Goal: Information Seeking & Learning: Learn about a topic

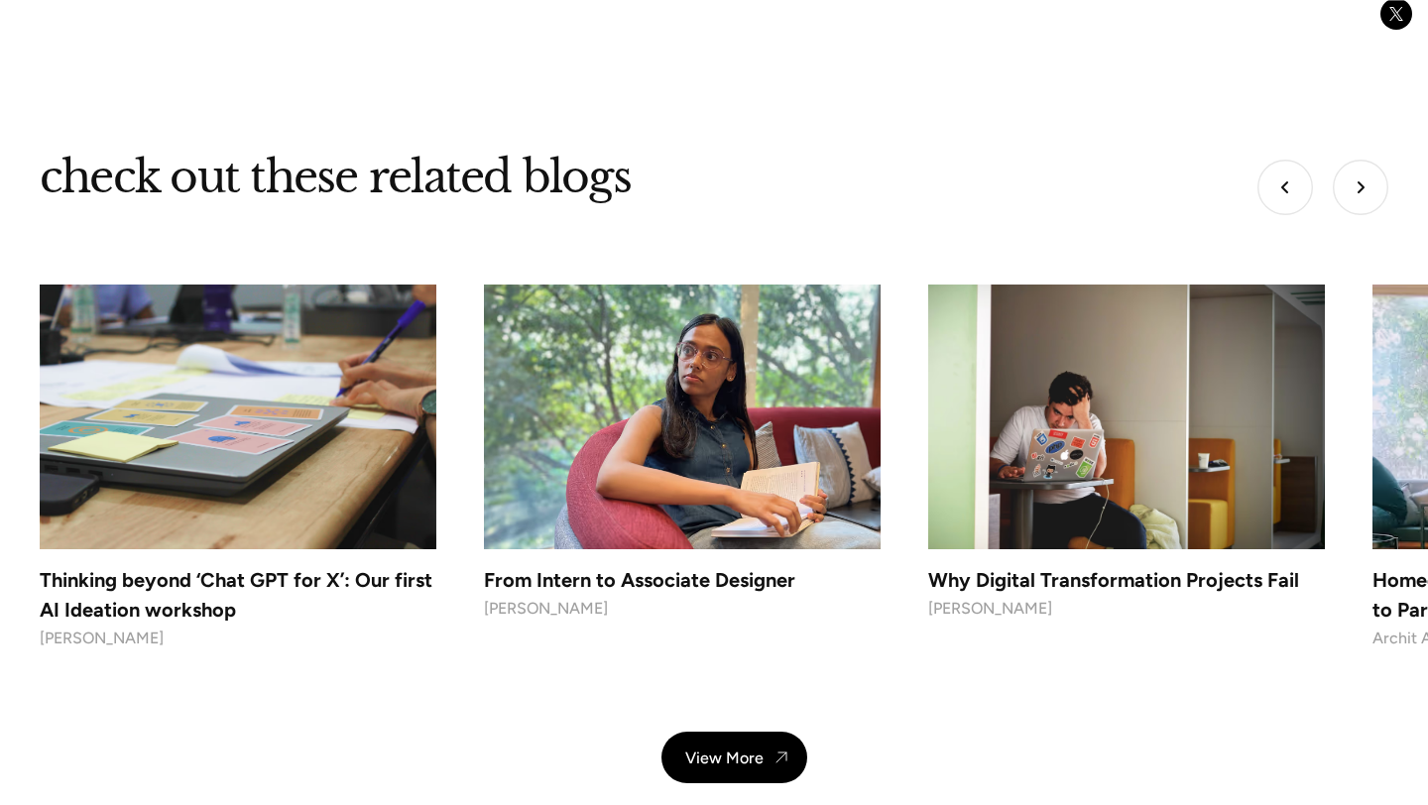
scroll to position [7867, 0]
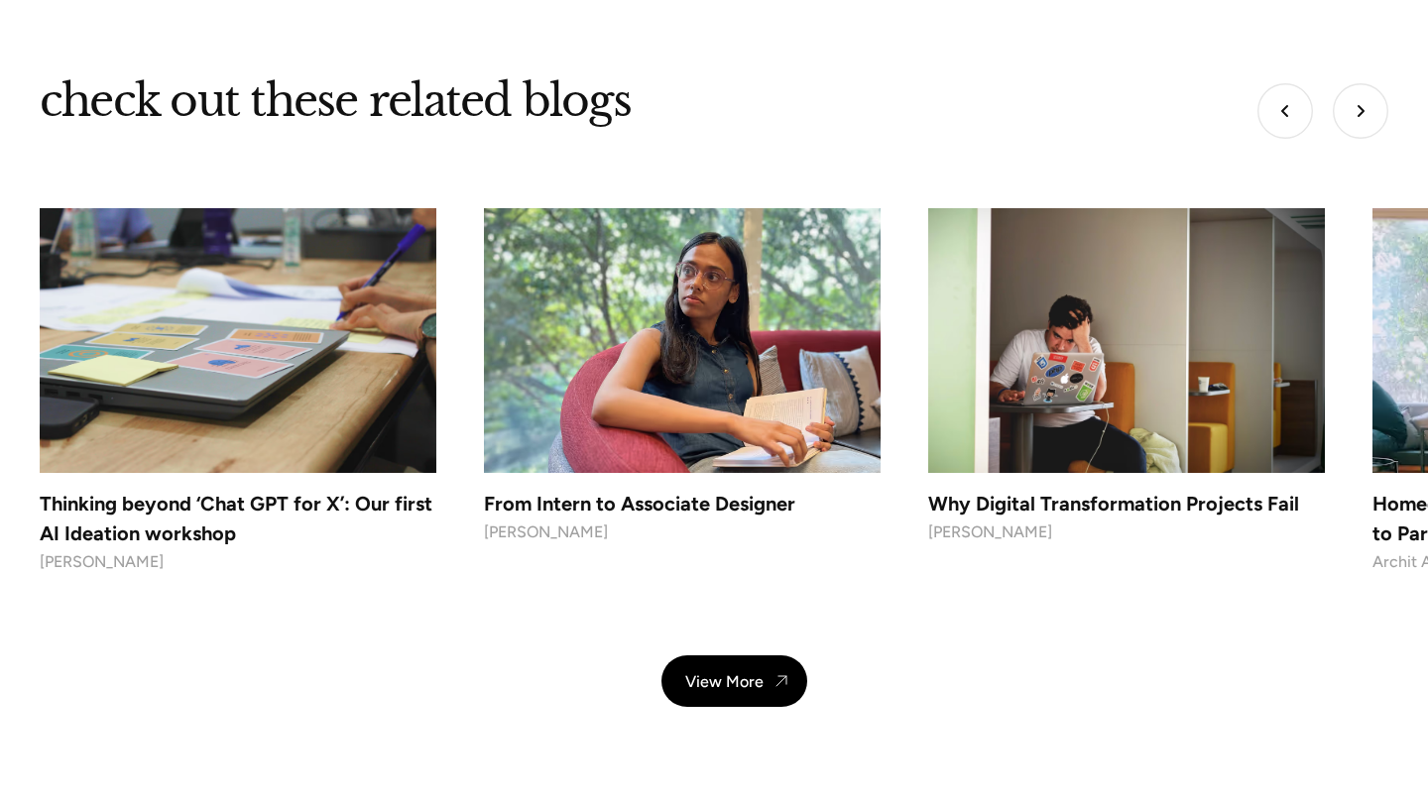
click at [690, 295] on img at bounding box center [682, 340] width 416 height 278
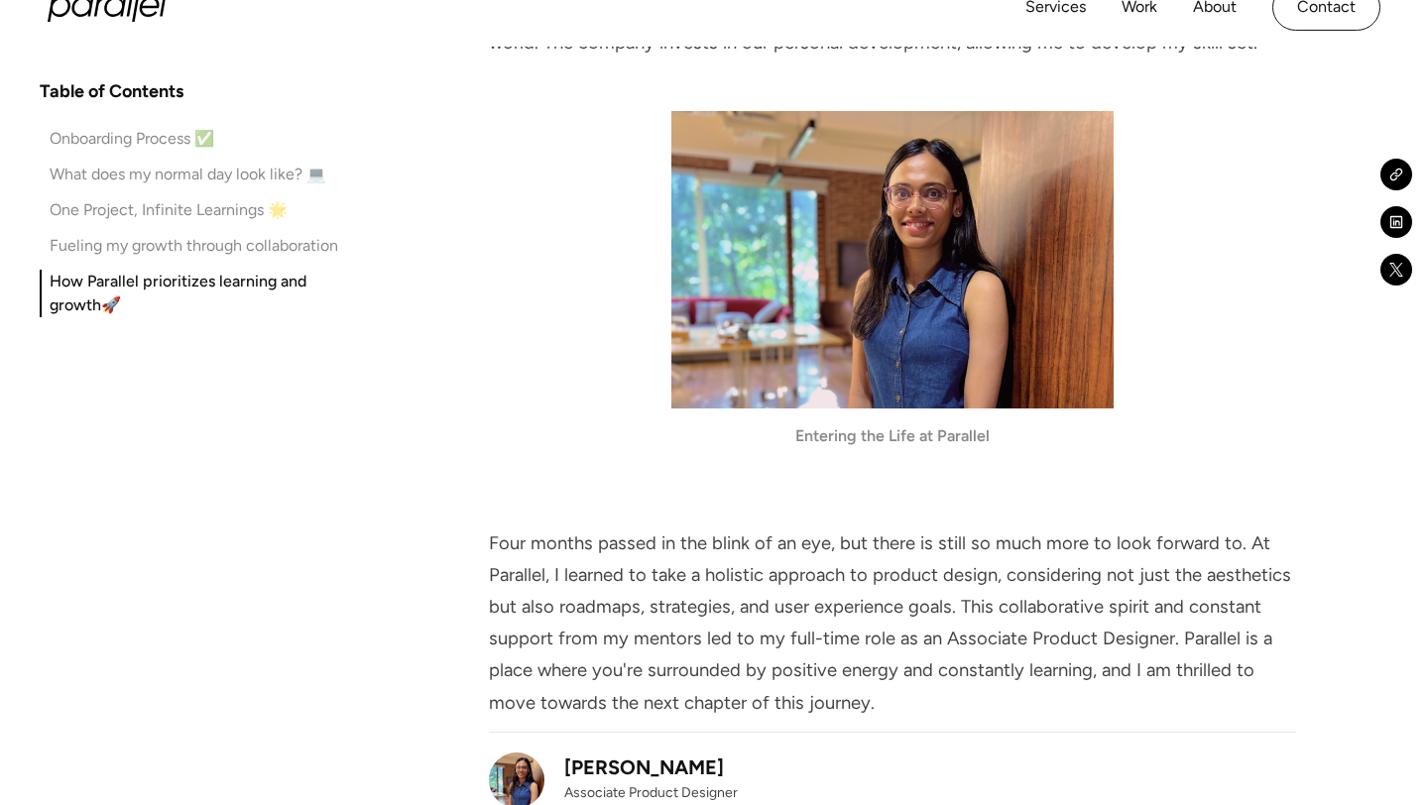
scroll to position [5728, 0]
